Goal: Communication & Community: Answer question/provide support

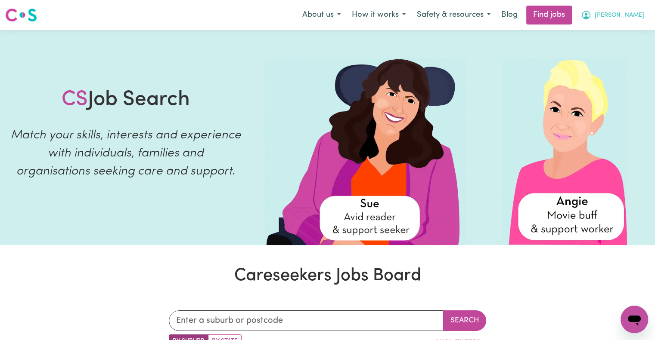
click at [630, 14] on span "[PERSON_NAME]" at bounding box center [618, 15] width 49 height 9
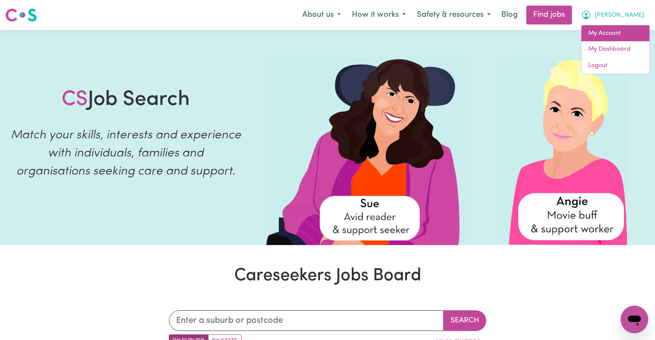
click at [612, 30] on link "My Account" at bounding box center [615, 33] width 68 height 16
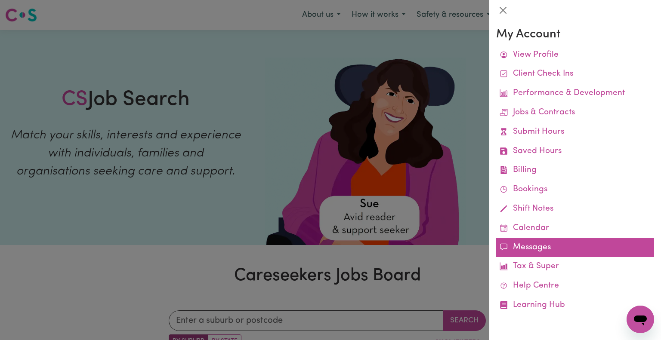
click at [540, 251] on link "Messages" at bounding box center [575, 247] width 158 height 19
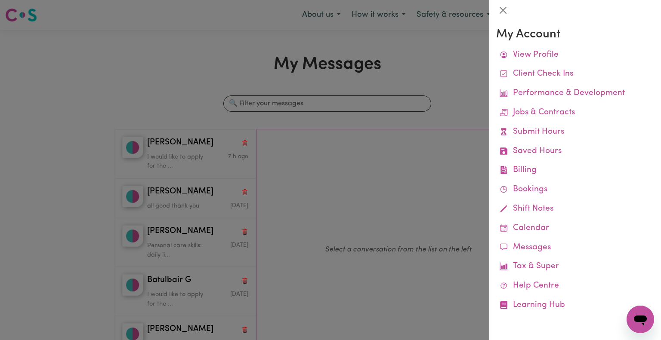
click at [400, 172] on div at bounding box center [330, 170] width 661 height 340
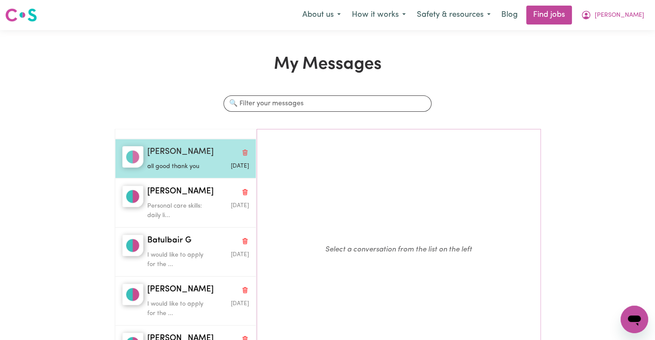
scroll to position [45, 0]
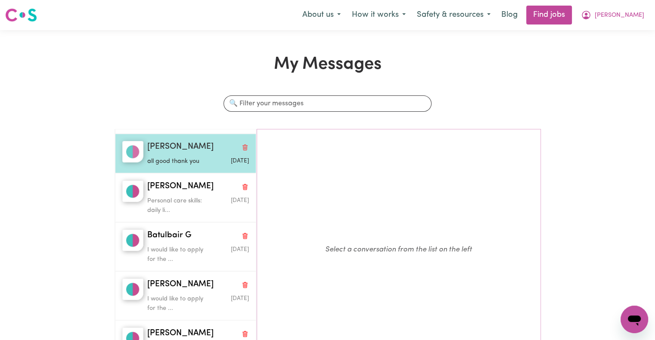
click at [198, 152] on div "[PERSON_NAME]" at bounding box center [197, 147] width 101 height 12
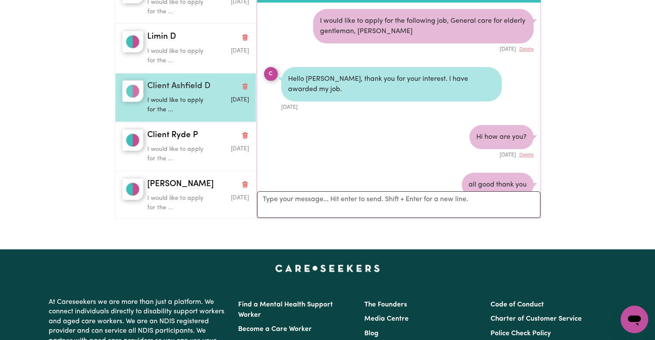
scroll to position [159, 0]
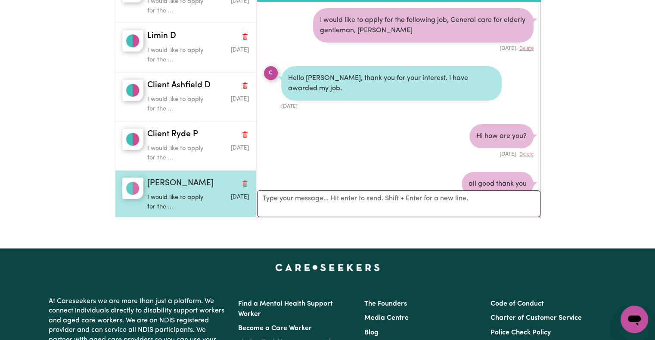
click at [199, 190] on div "I would like to apply for the ..." at bounding box center [181, 201] width 68 height 22
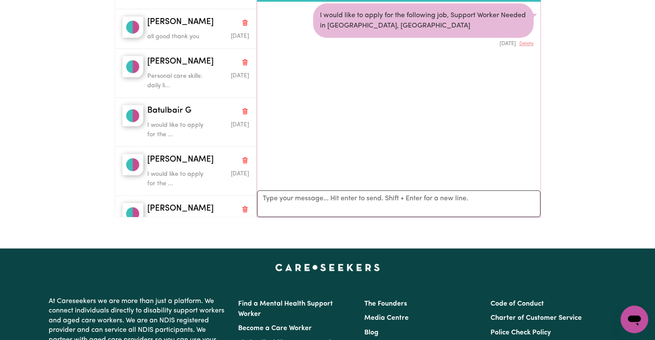
scroll to position [0, 0]
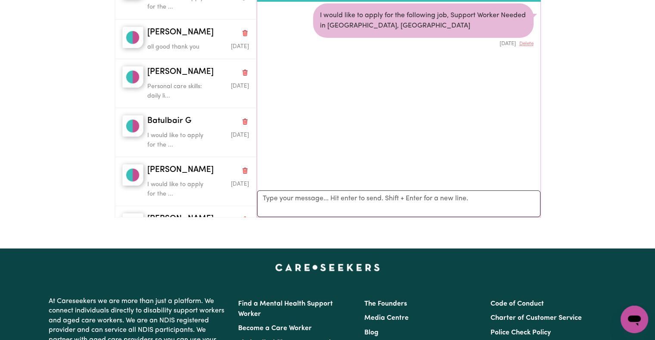
click at [34, 86] on div "My Messages Search conversations [PERSON_NAME] would like to apply for the ... …" at bounding box center [327, 60] width 655 height 330
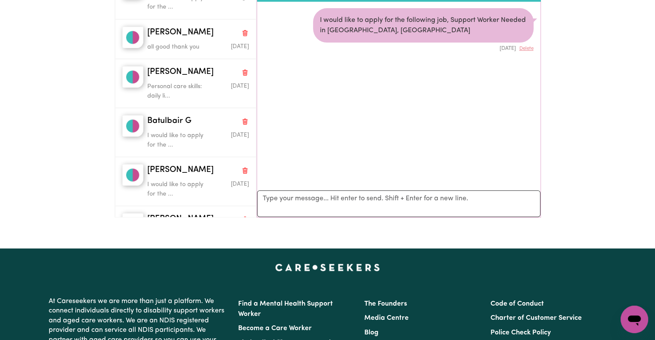
click at [593, 101] on div "My Messages Search conversations [PERSON_NAME] would like to apply for the ... …" at bounding box center [327, 60] width 655 height 330
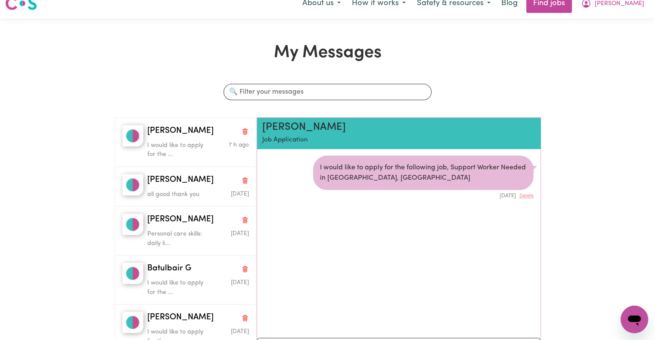
scroll to position [11, 0]
click at [366, 93] on input "Search conversations" at bounding box center [327, 92] width 208 height 16
type input "Search courses"
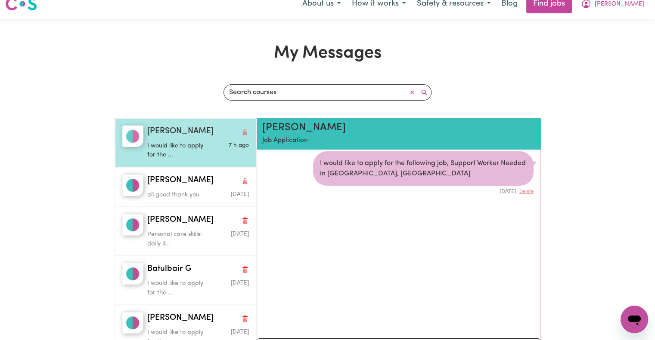
click at [176, 138] on div "I would like to apply for the ..." at bounding box center [181, 149] width 68 height 22
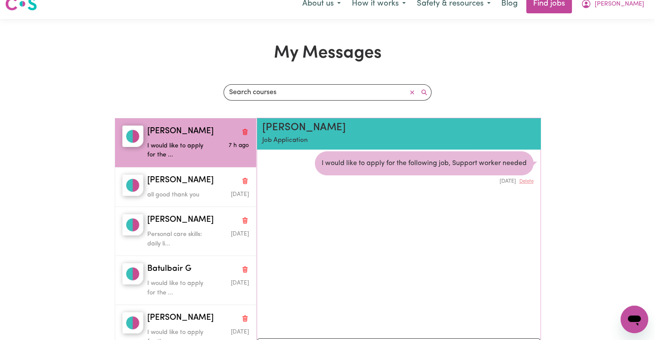
click at [149, 67] on div "My Messages Search conversations Search courses [PERSON_NAME] would like to app…" at bounding box center [327, 208] width 436 height 330
